Goal: Browse casually

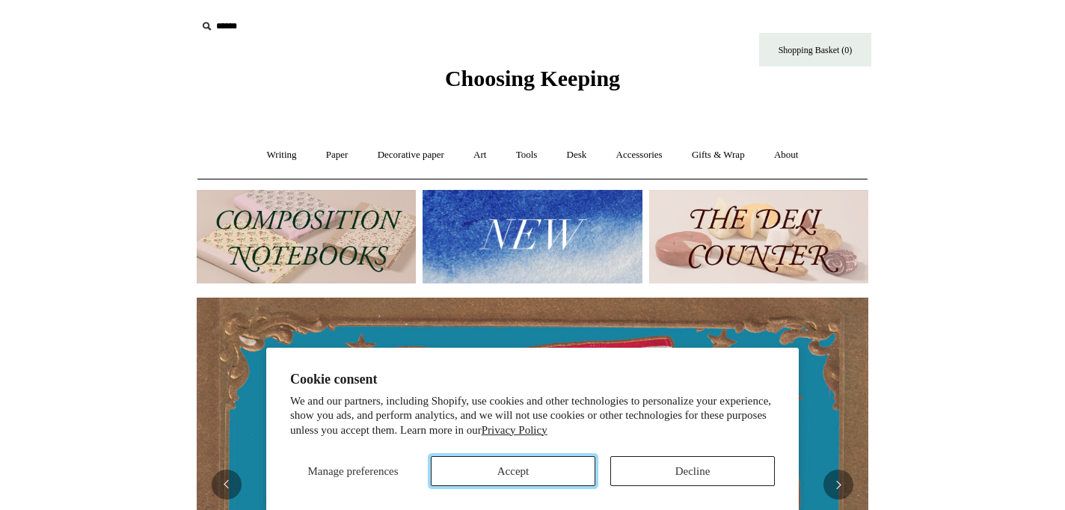
click at [528, 475] on button "Accept" at bounding box center [513, 471] width 165 height 30
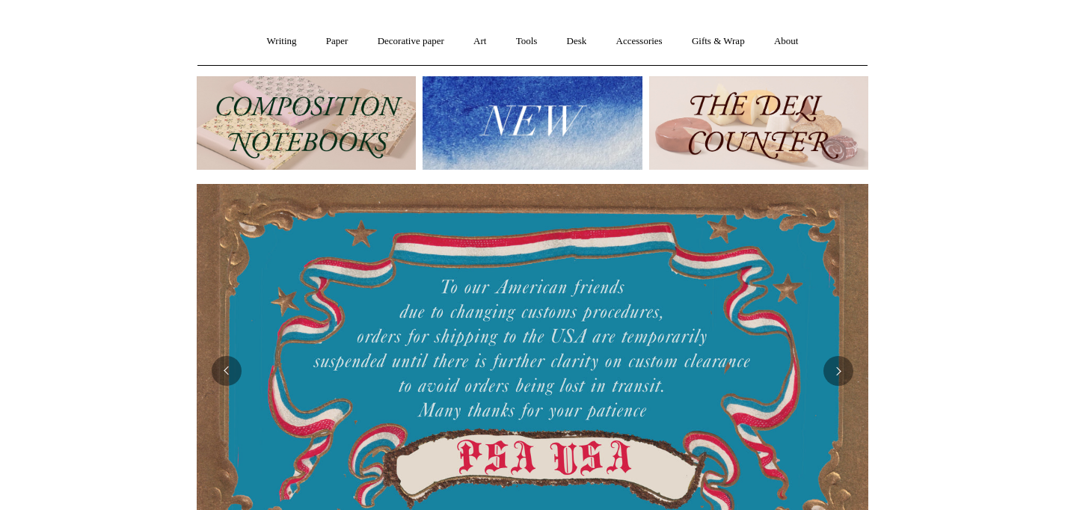
scroll to position [110, 0]
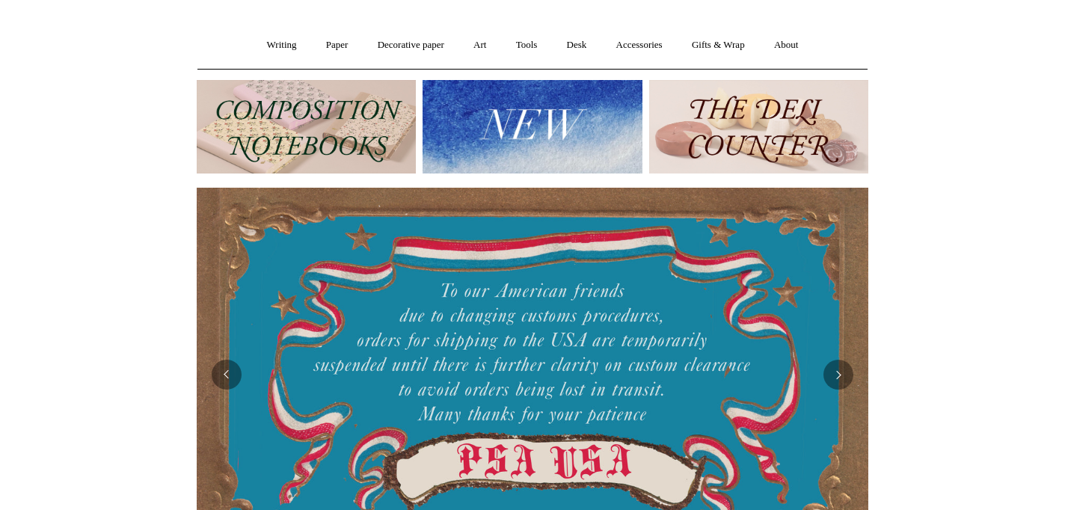
click at [312, 138] on img at bounding box center [306, 127] width 219 height 94
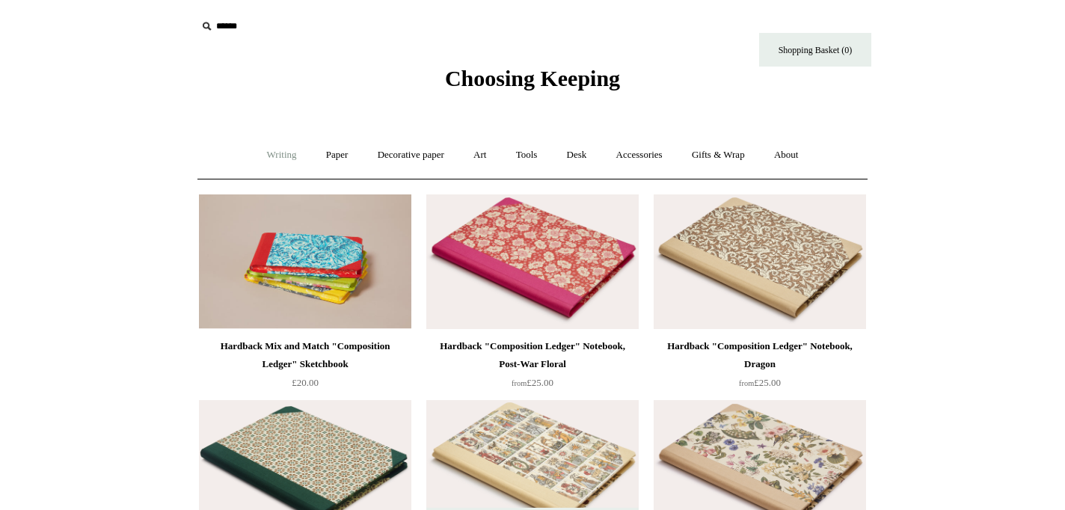
click at [268, 158] on link "Writing +" at bounding box center [282, 155] width 57 height 40
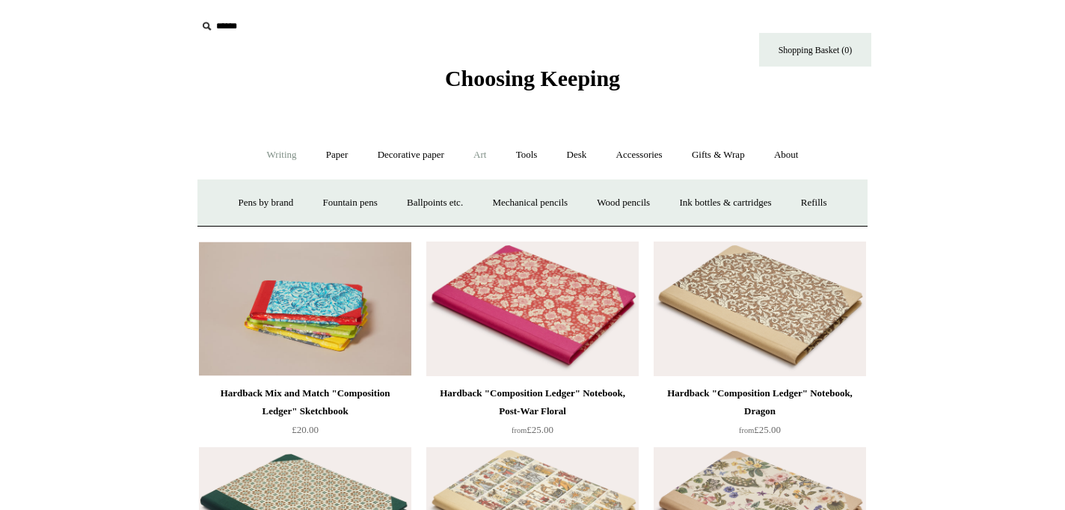
click at [483, 156] on link "Art +" at bounding box center [480, 155] width 40 height 40
click at [483, 156] on link "Art -" at bounding box center [480, 155] width 40 height 40
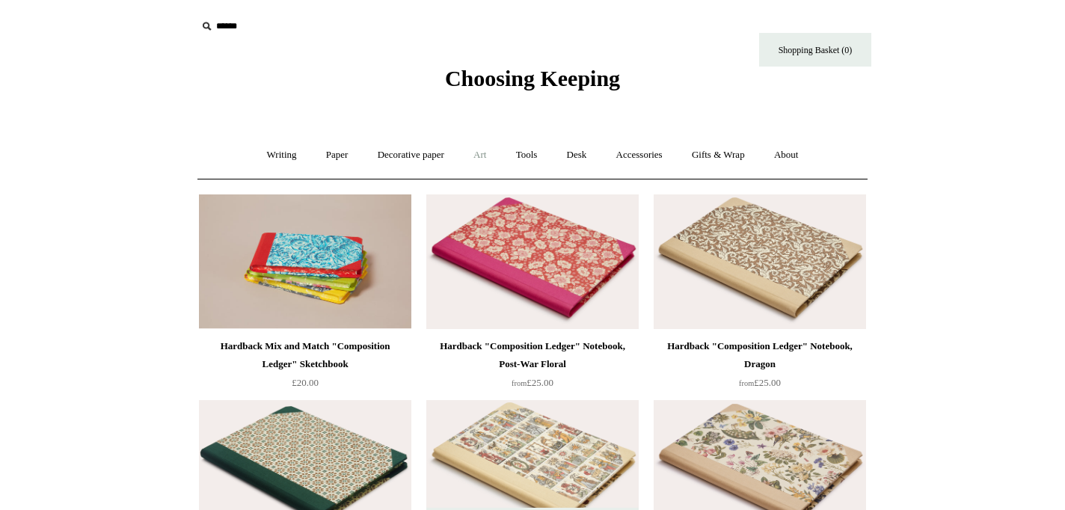
click at [483, 156] on link "Art +" at bounding box center [480, 155] width 40 height 40
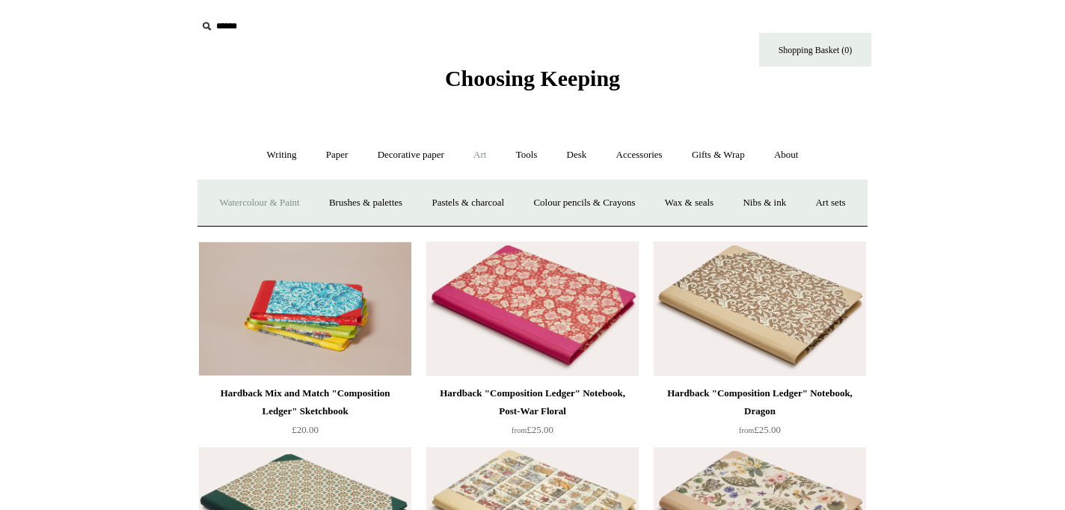
click at [275, 207] on link "Watercolour & Paint" at bounding box center [259, 203] width 107 height 40
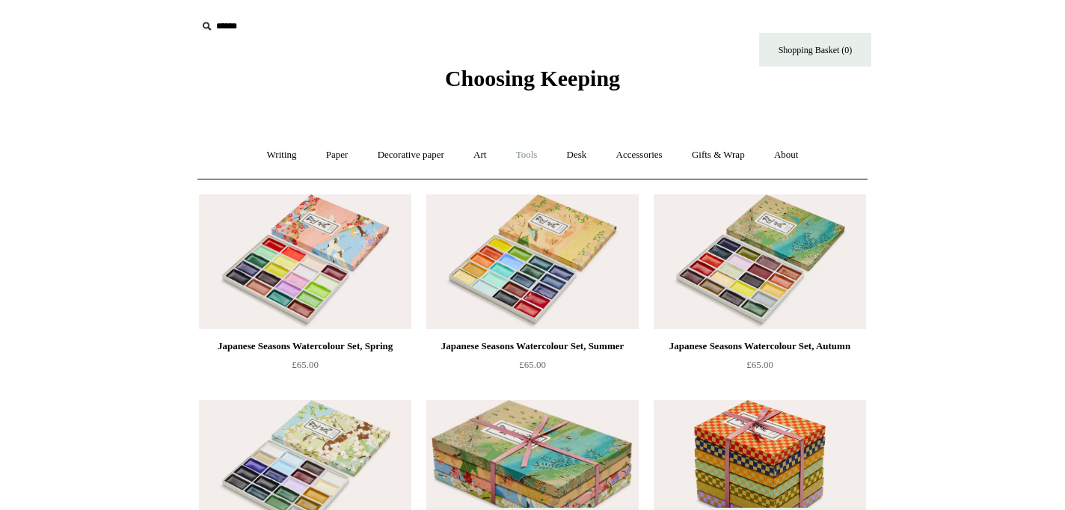
click at [528, 156] on link "Tools +" at bounding box center [527, 155] width 49 height 40
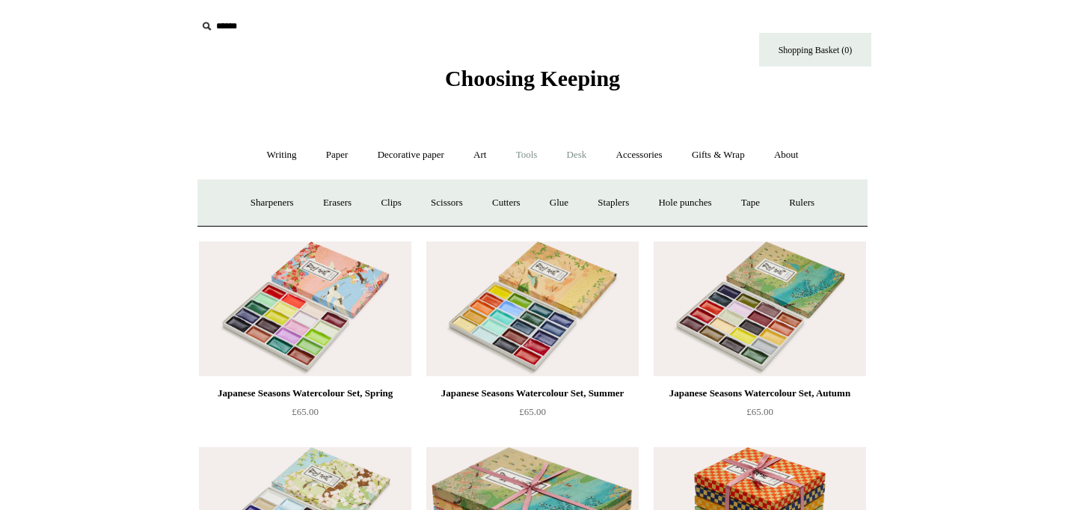
click at [581, 153] on link "Desk +" at bounding box center [577, 155] width 47 height 40
click at [435, 203] on link "Boxes & archiving" at bounding box center [438, 203] width 100 height 40
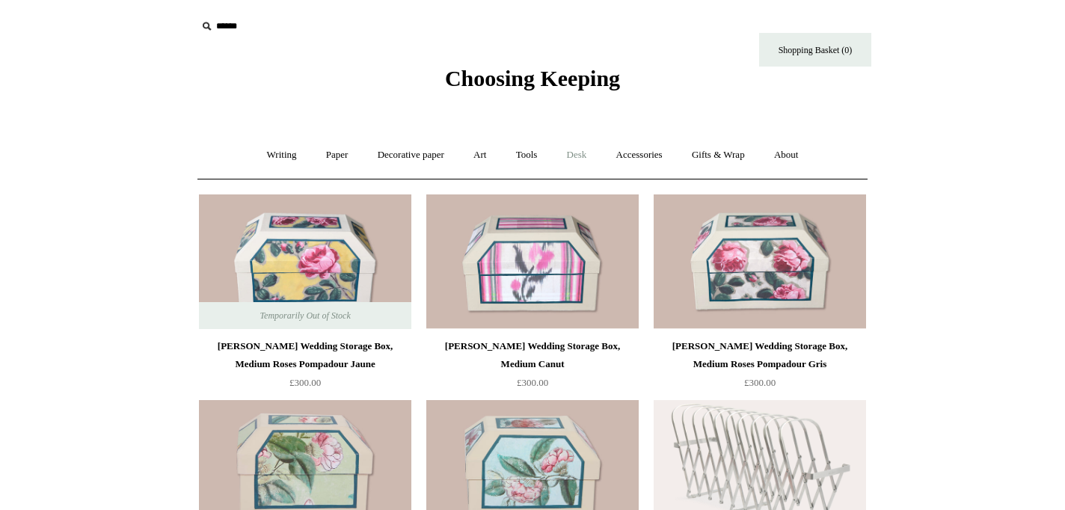
click at [583, 156] on link "Desk +" at bounding box center [577, 155] width 47 height 40
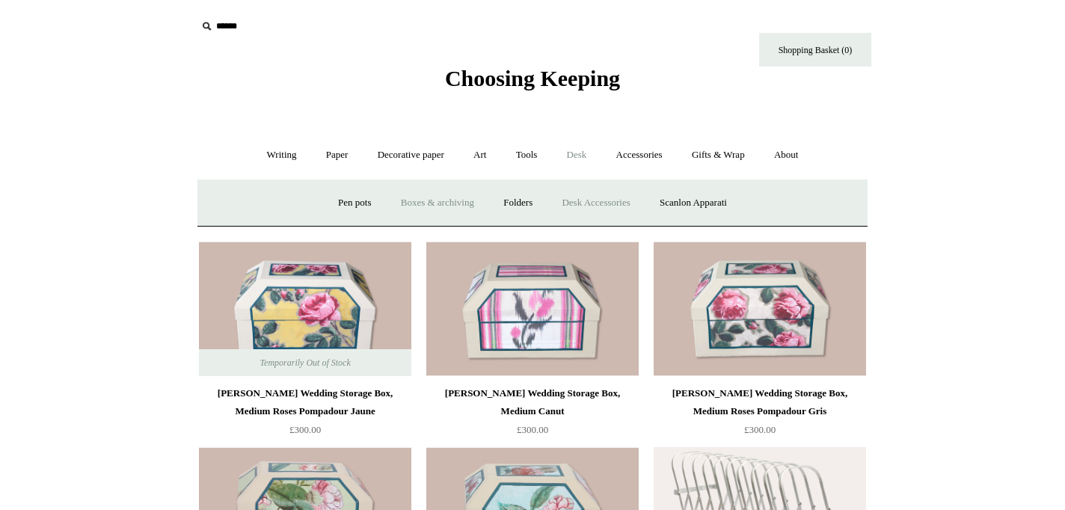
click at [601, 205] on link "Desk Accessories" at bounding box center [595, 203] width 95 height 40
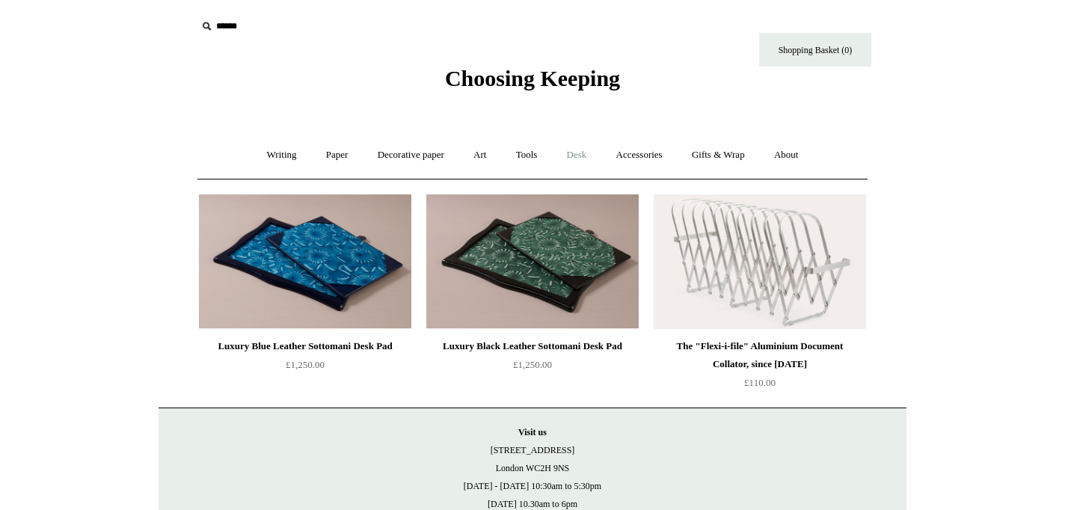
click at [578, 155] on link "Desk +" at bounding box center [577, 155] width 47 height 40
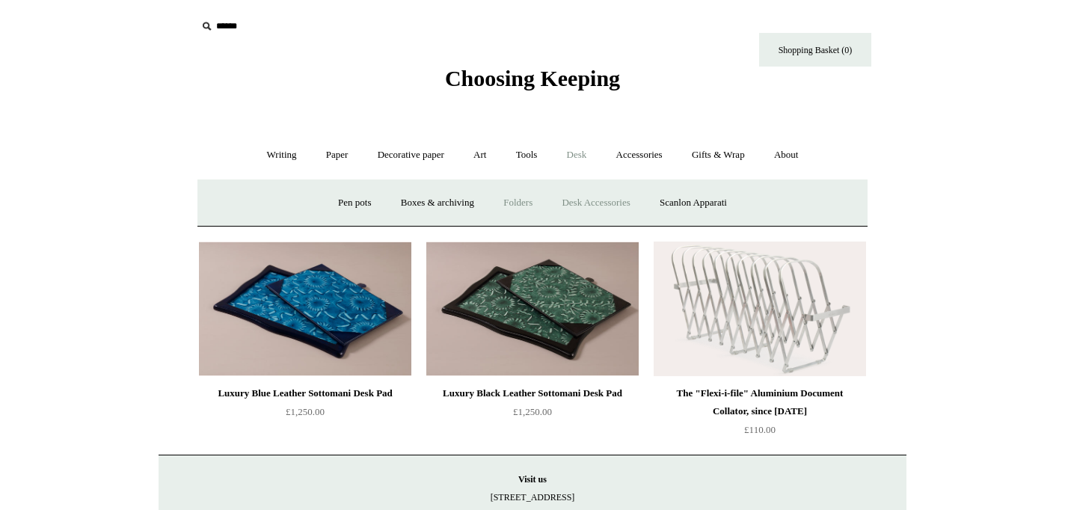
click at [519, 201] on link "Folders" at bounding box center [518, 203] width 56 height 40
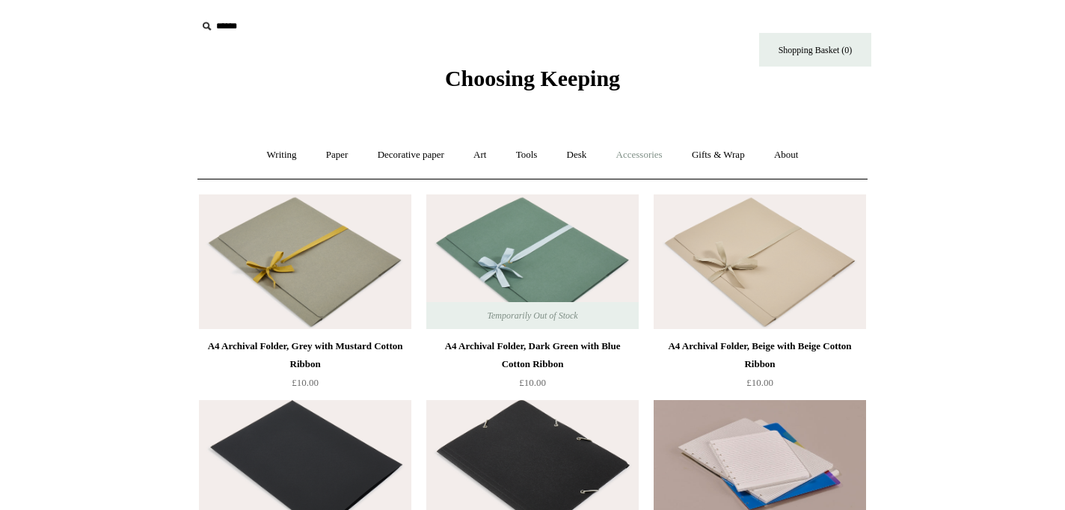
click at [652, 153] on link "Accessories +" at bounding box center [639, 155] width 73 height 40
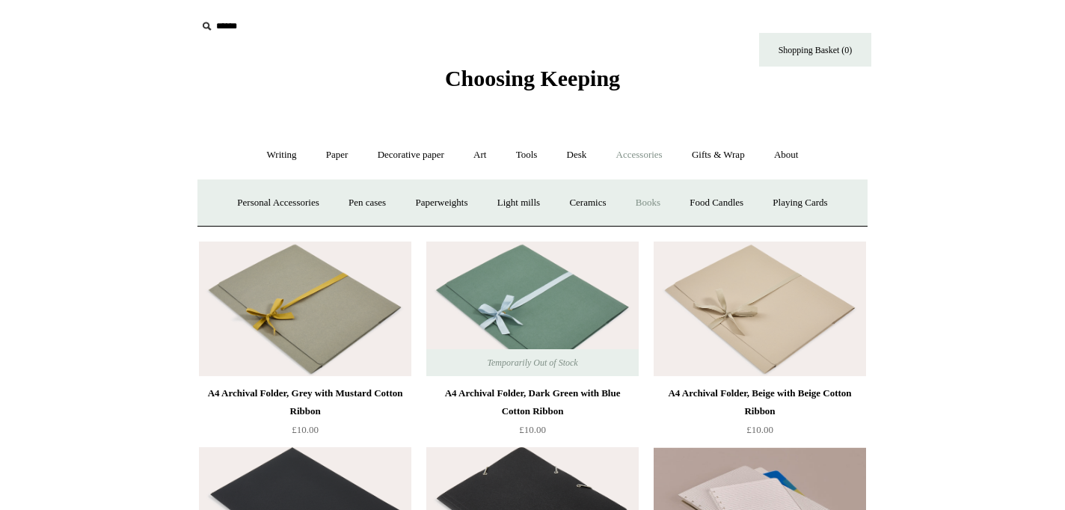
click at [655, 201] on link "Books" at bounding box center [648, 203] width 52 height 40
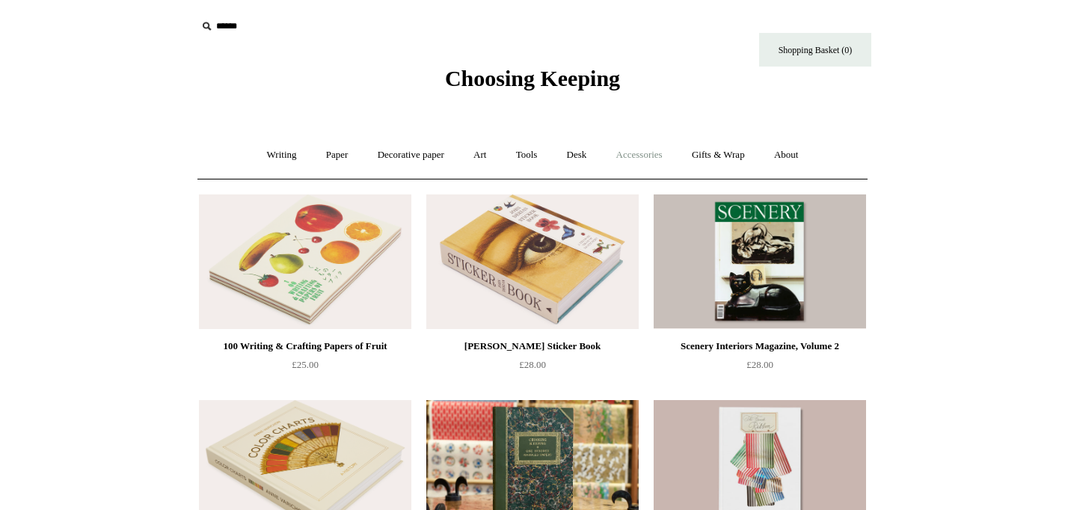
click at [652, 156] on link "Accessories +" at bounding box center [639, 155] width 73 height 40
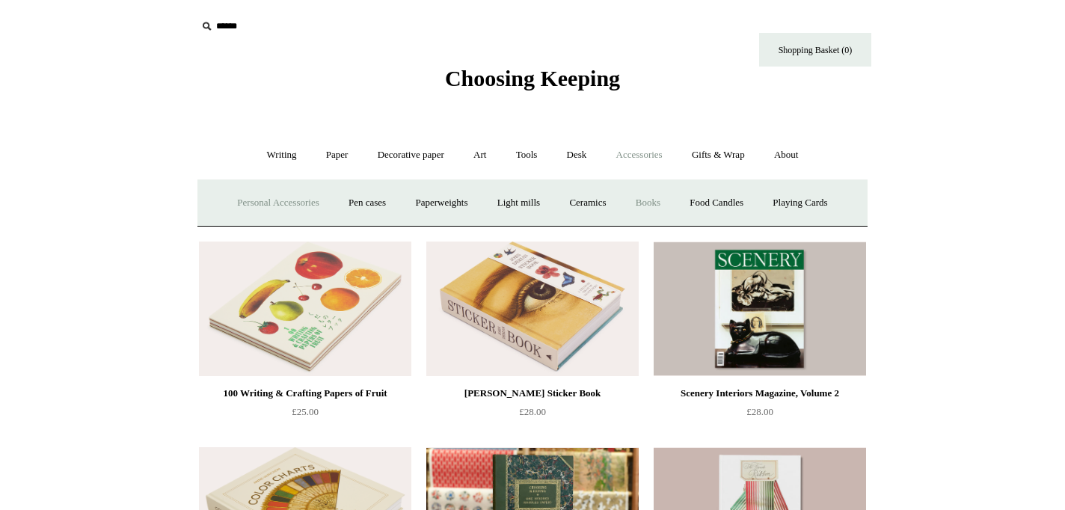
click at [260, 200] on link "Personal Accessories +" at bounding box center [278, 203] width 108 height 40
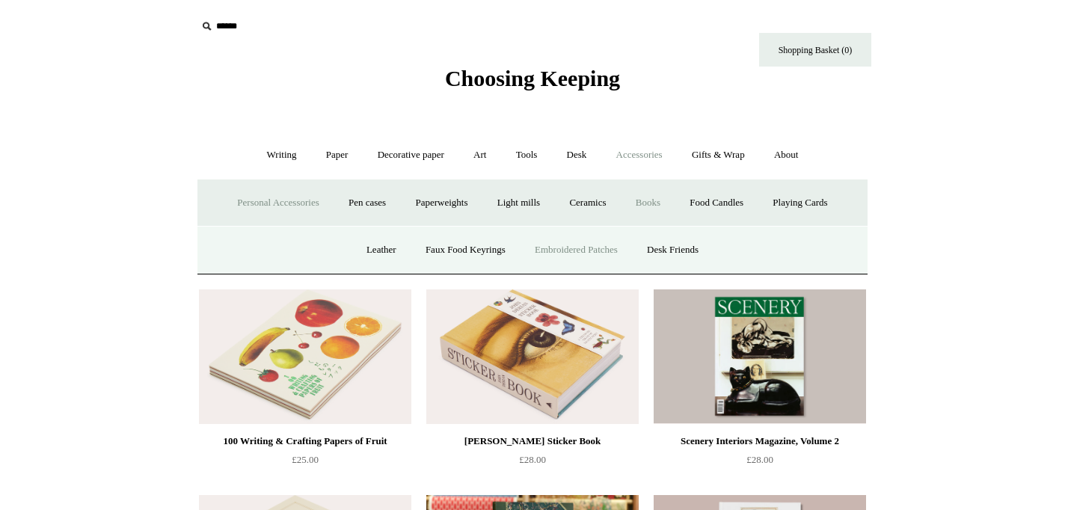
click at [593, 251] on link "Embroidered Patches" at bounding box center [576, 250] width 110 height 40
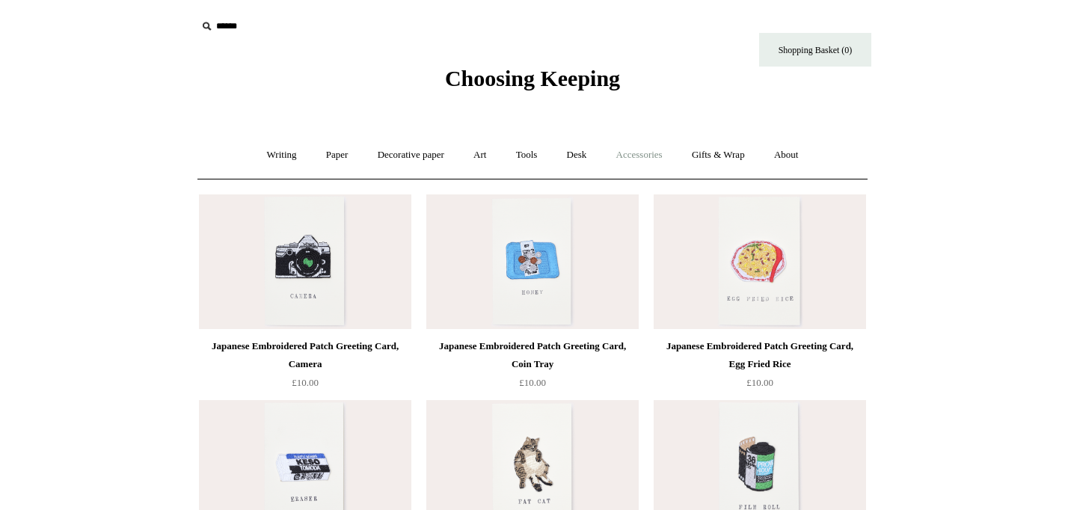
click at [644, 154] on link "Accessories +" at bounding box center [639, 155] width 73 height 40
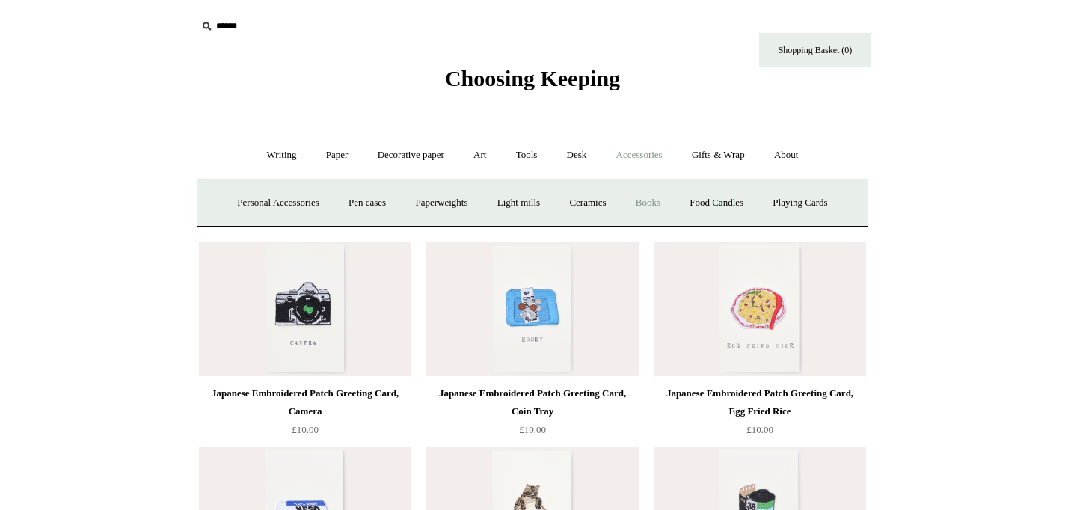
click at [655, 206] on link "Books" at bounding box center [648, 203] width 52 height 40
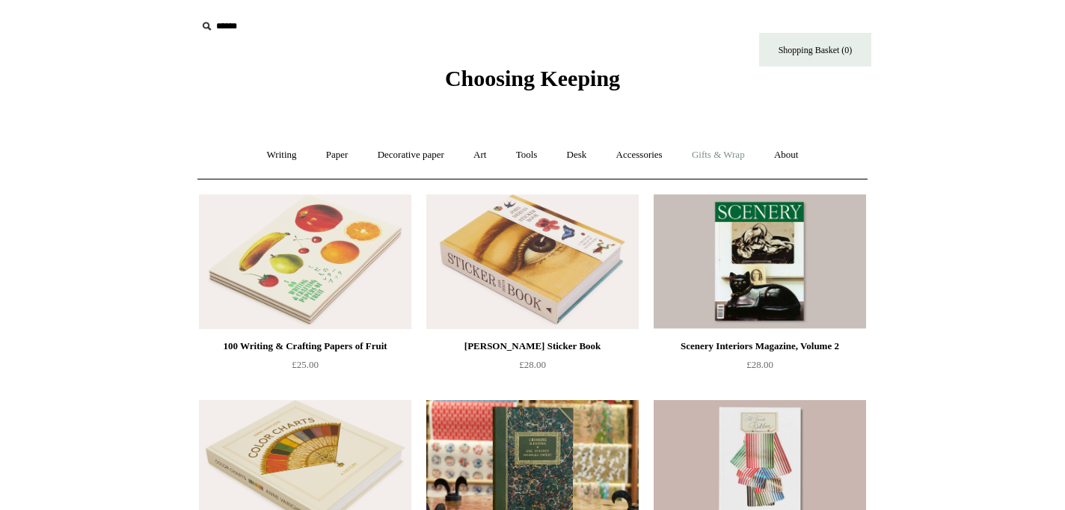
click at [717, 152] on link "Gifts & Wrap +" at bounding box center [719, 155] width 80 height 40
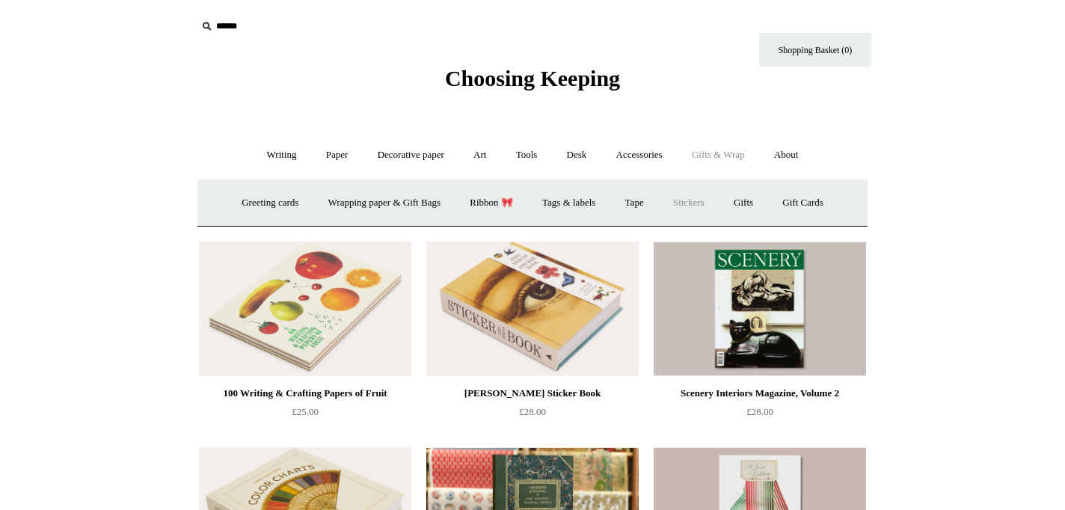
click at [702, 205] on link "Stickers" at bounding box center [689, 203] width 58 height 40
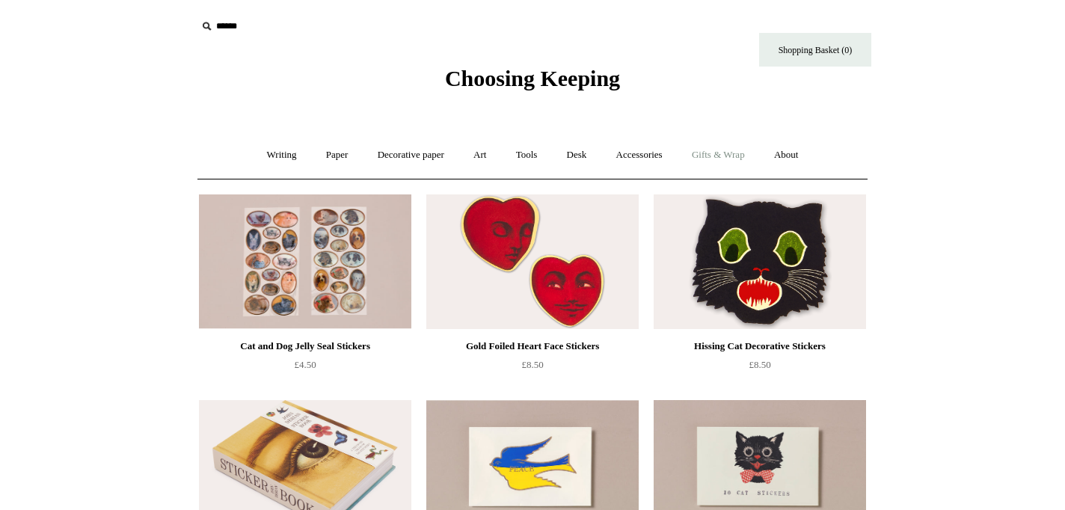
click at [727, 157] on link "Gifts & Wrap +" at bounding box center [719, 155] width 80 height 40
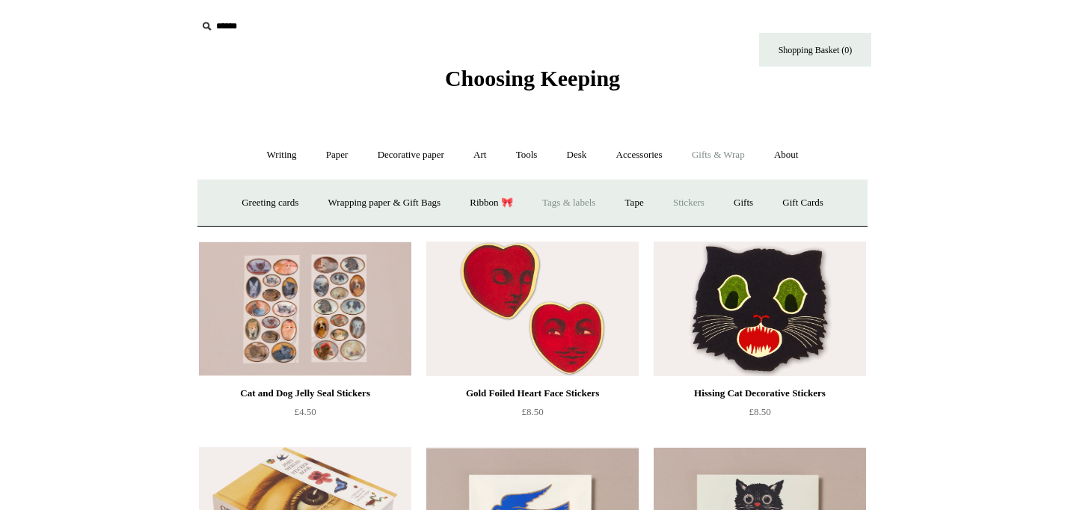
click at [574, 197] on link "Tags & labels" at bounding box center [569, 203] width 80 height 40
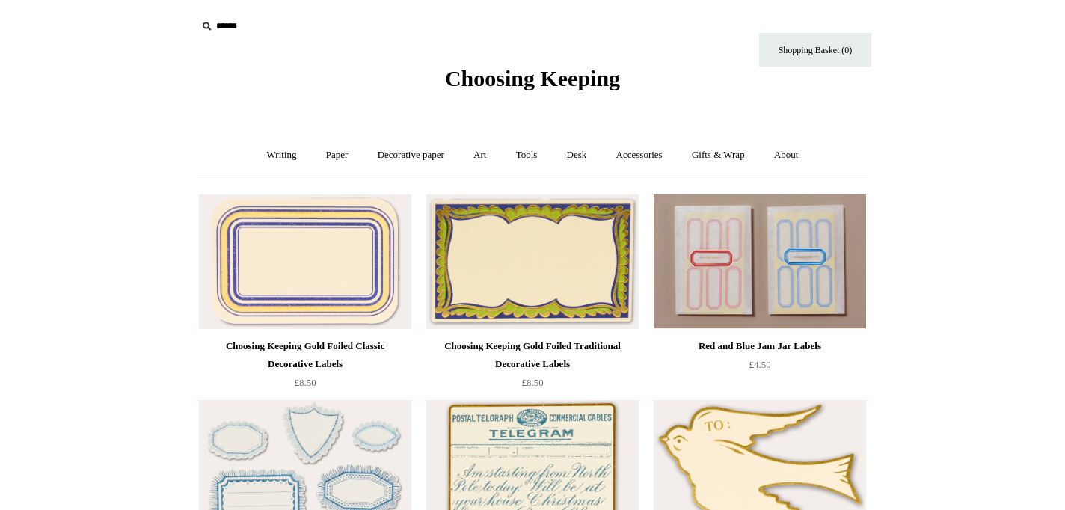
click at [291, 261] on img at bounding box center [305, 262] width 212 height 135
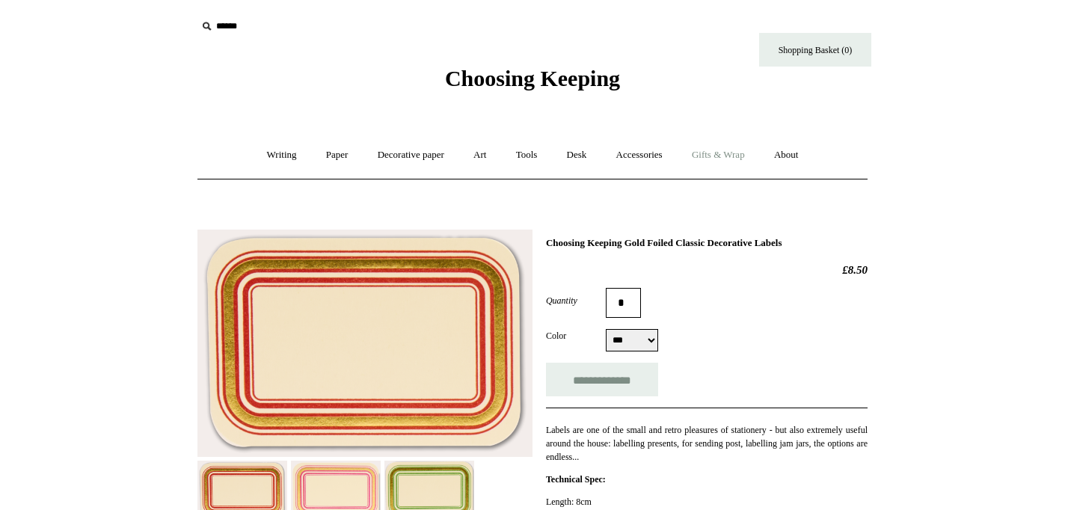
click at [725, 154] on link "Gifts & Wrap +" at bounding box center [719, 155] width 80 height 40
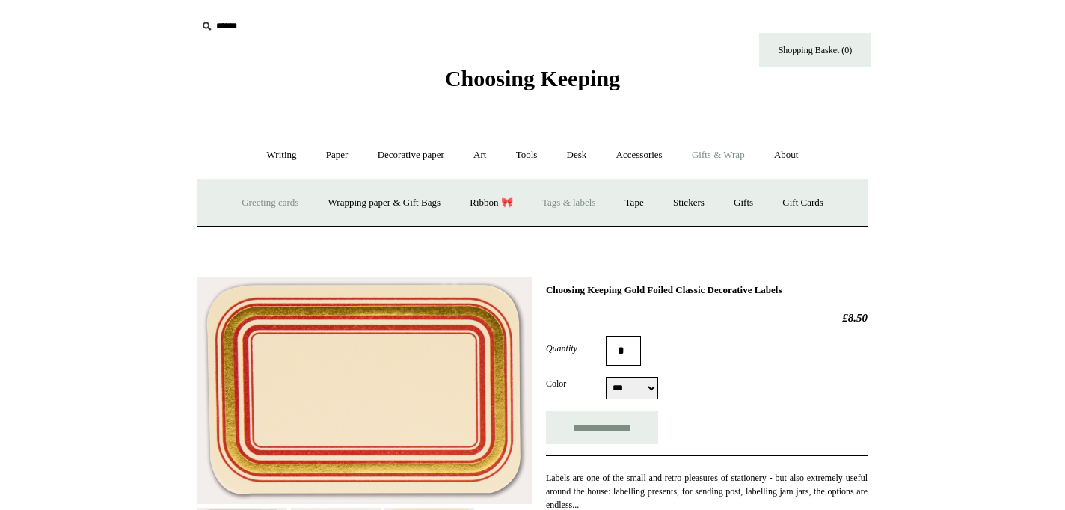
click at [248, 204] on link "Greeting cards +" at bounding box center [270, 203] width 84 height 40
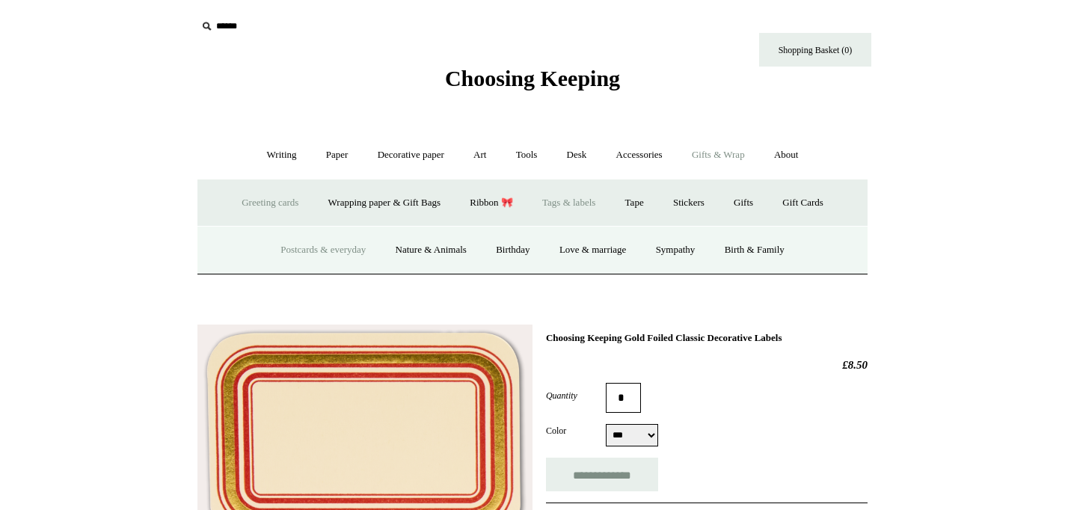
click at [311, 252] on link "Postcards & everyday" at bounding box center [323, 250] width 112 height 40
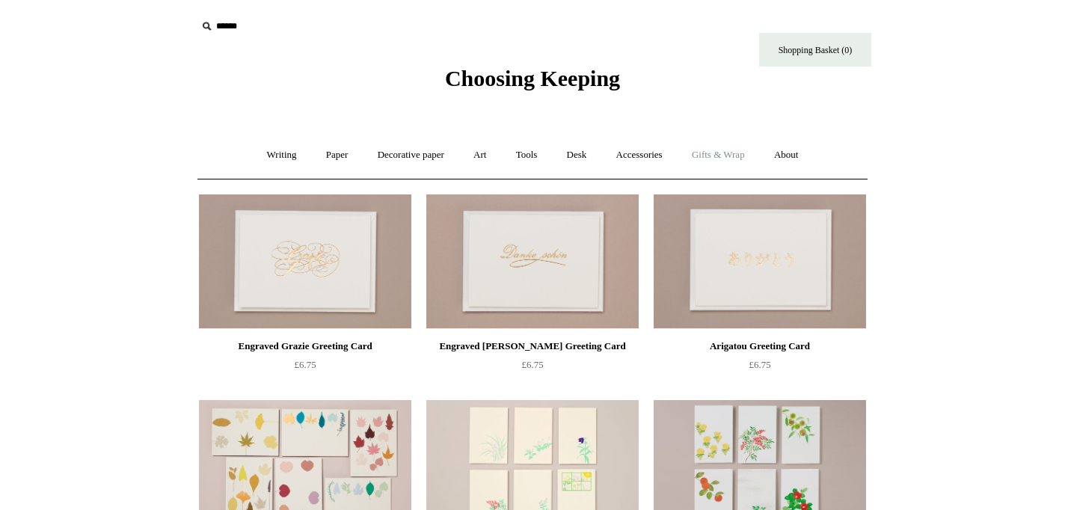
click at [721, 153] on link "Gifts & Wrap +" at bounding box center [719, 155] width 80 height 40
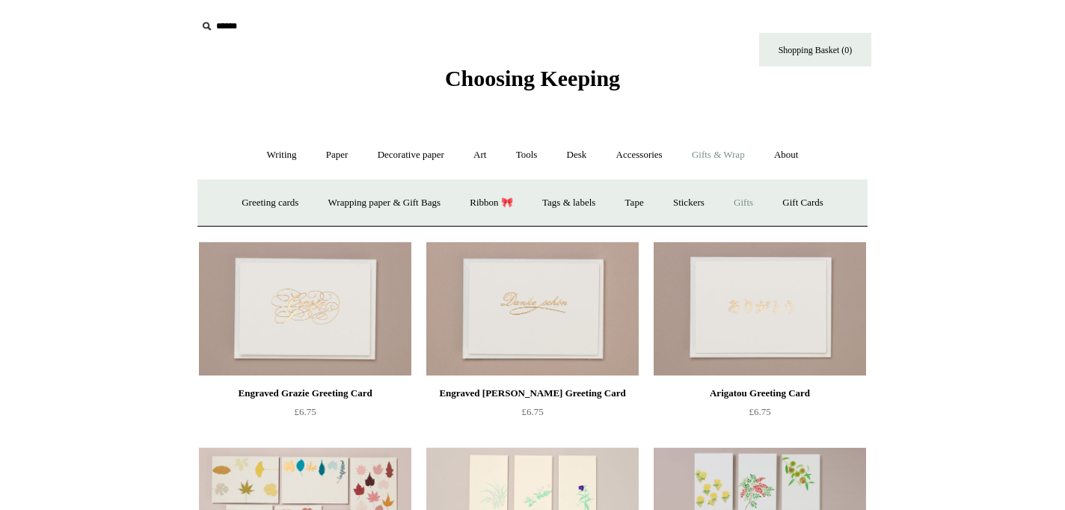
click at [757, 201] on link "Gifts +" at bounding box center [743, 203] width 46 height 40
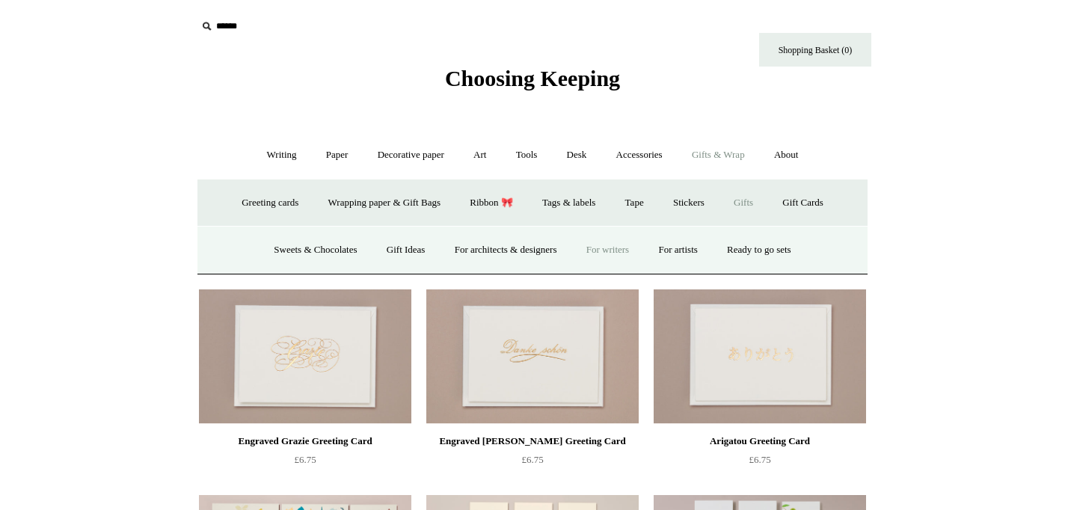
click at [603, 252] on link "For writers" at bounding box center [608, 250] width 70 height 40
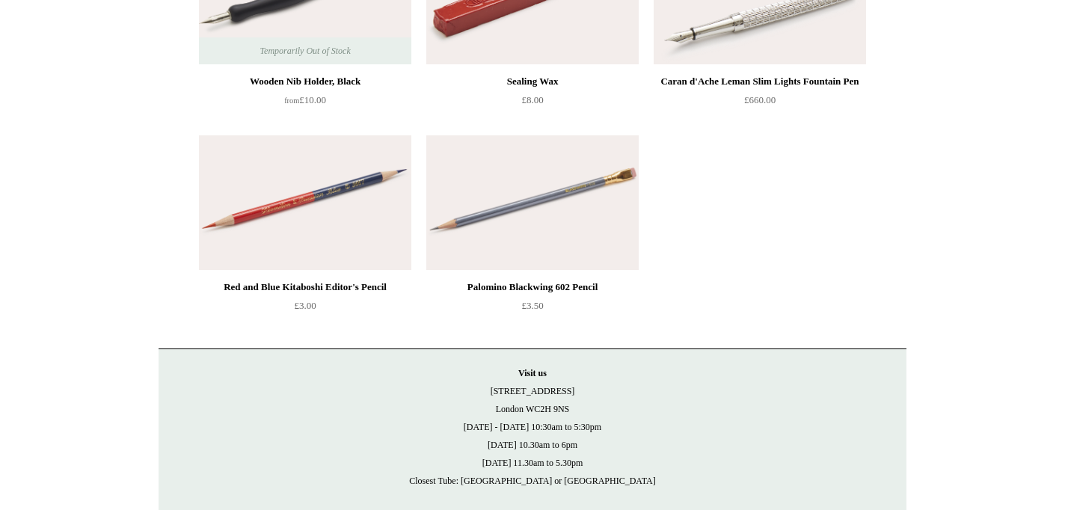
scroll to position [879, 0]
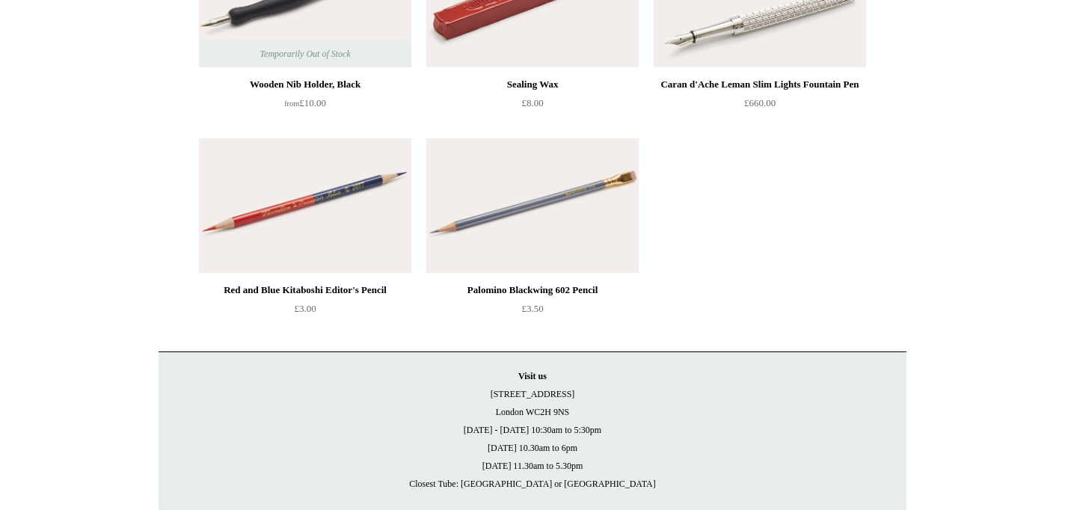
click at [556, 229] on img at bounding box center [532, 205] width 212 height 135
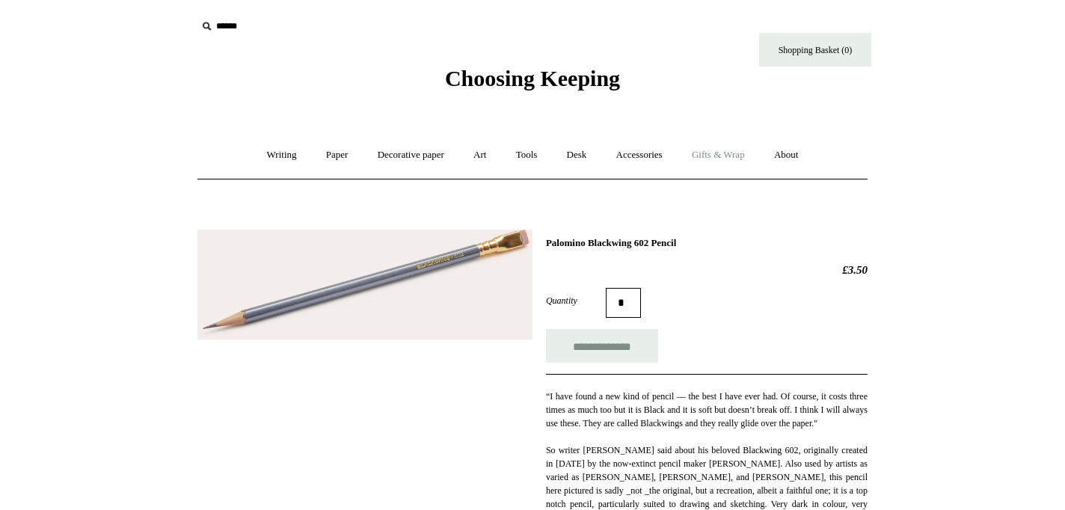
click at [740, 156] on link "Gifts & Wrap +" at bounding box center [719, 155] width 80 height 40
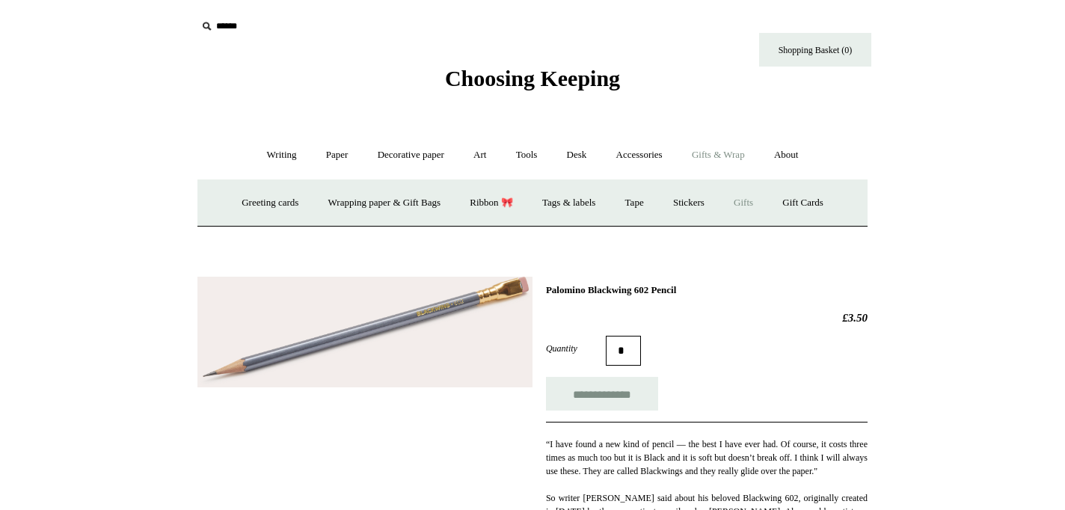
click at [759, 201] on link "Gifts +" at bounding box center [743, 203] width 46 height 40
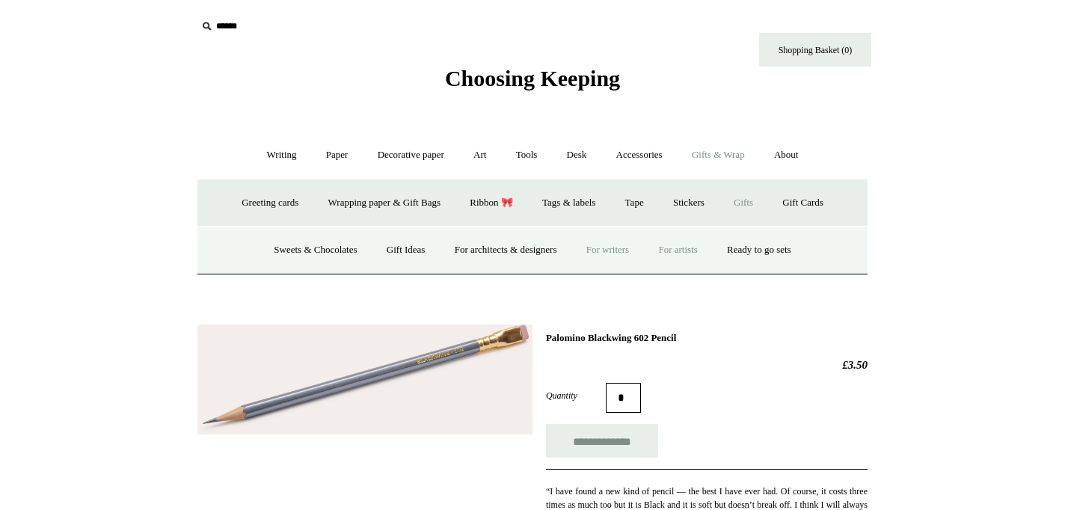
click at [691, 253] on link "For artists" at bounding box center [678, 250] width 66 height 40
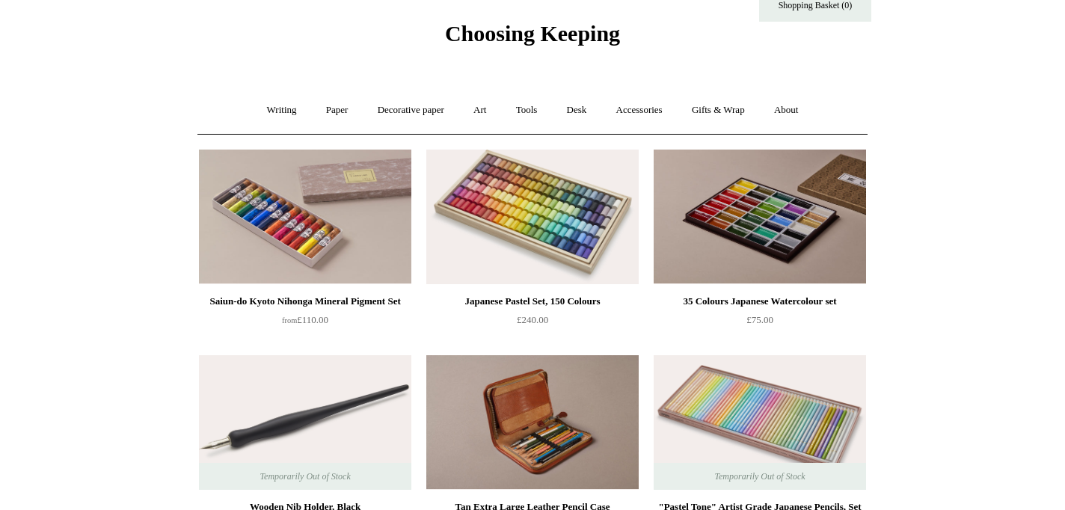
scroll to position [47, 0]
